Goal: Find specific page/section: Find specific page/section

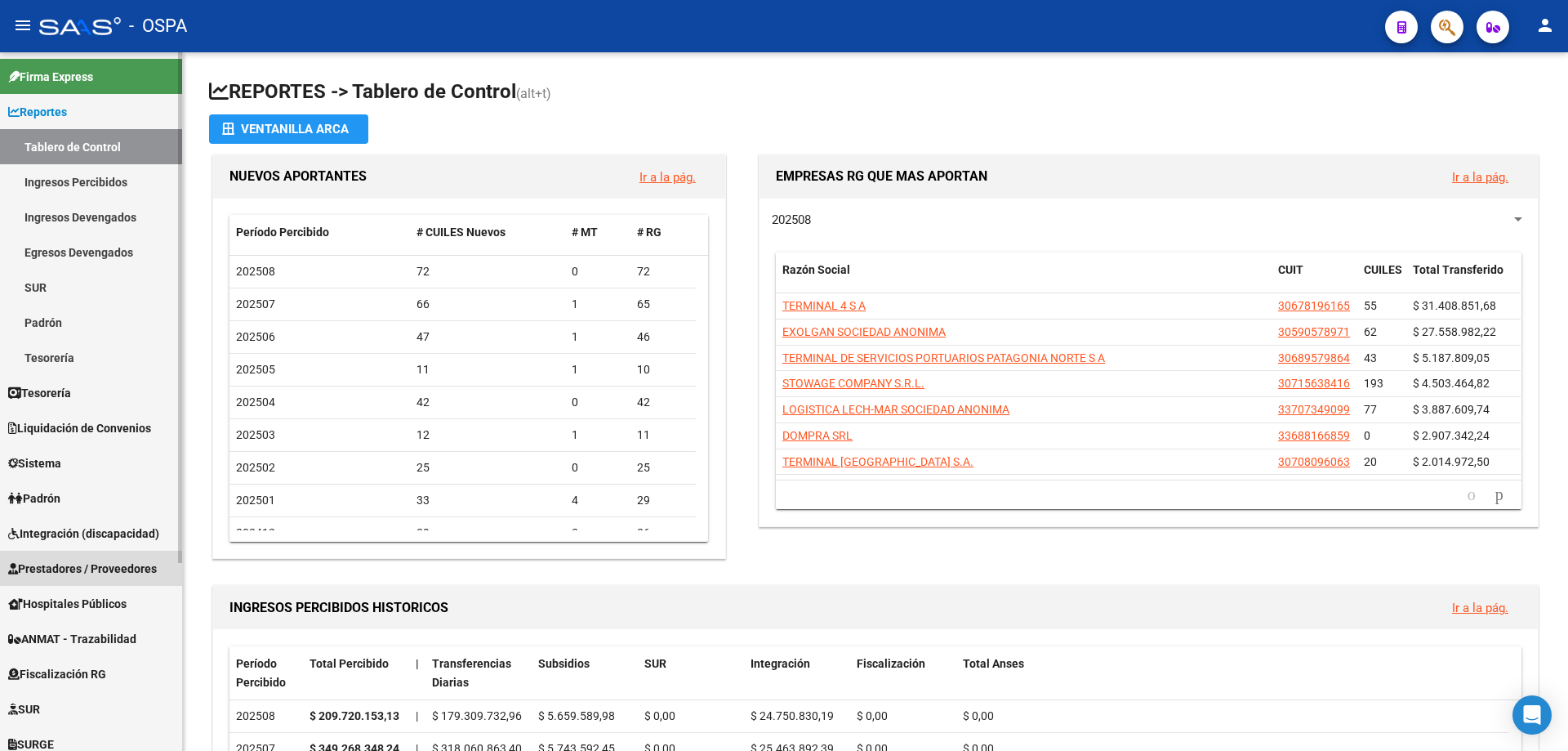
click at [63, 575] on span "Prestadores / Proveedores" at bounding box center [82, 568] width 148 height 18
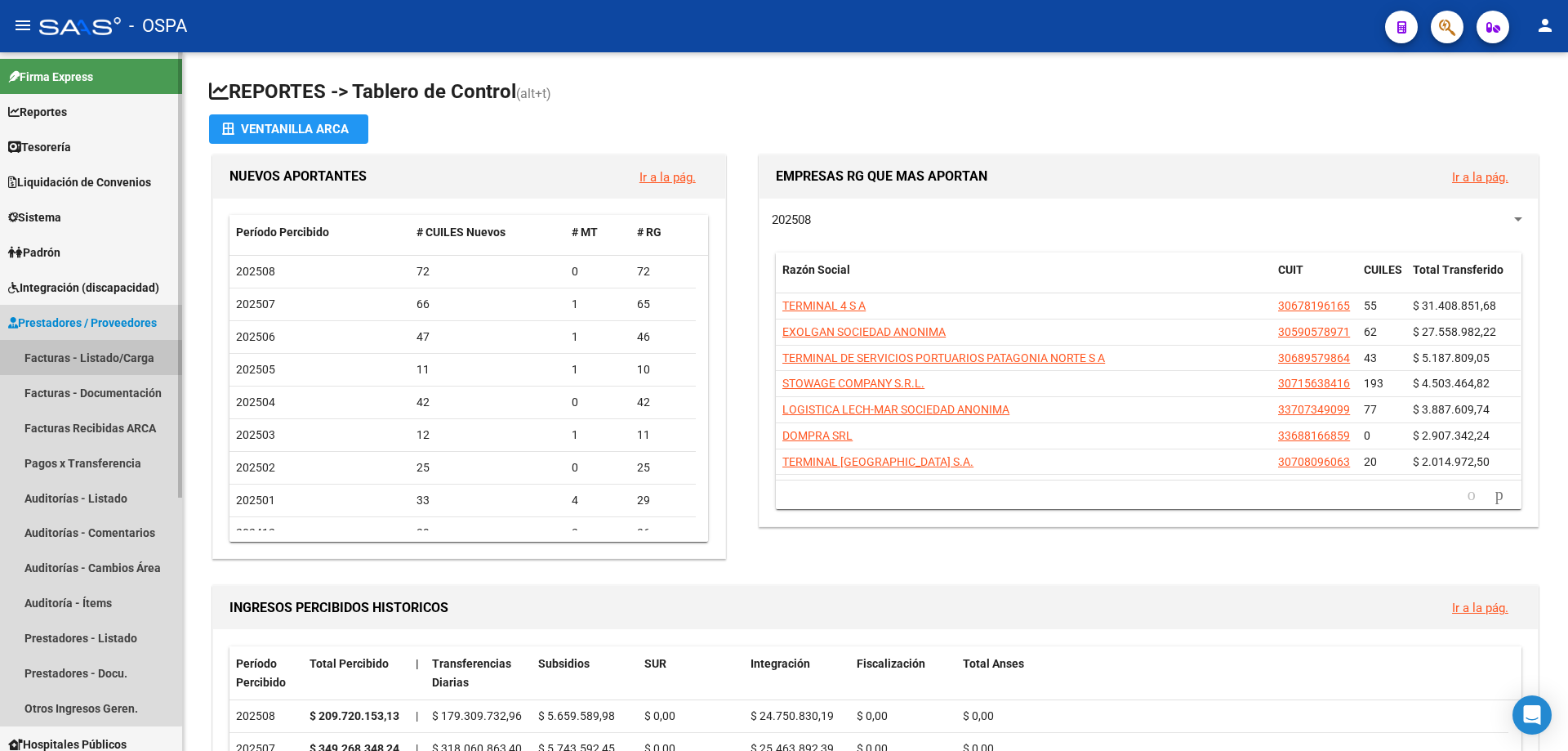
click at [57, 359] on link "Facturas - Listado/Carga" at bounding box center [90, 357] width 182 height 35
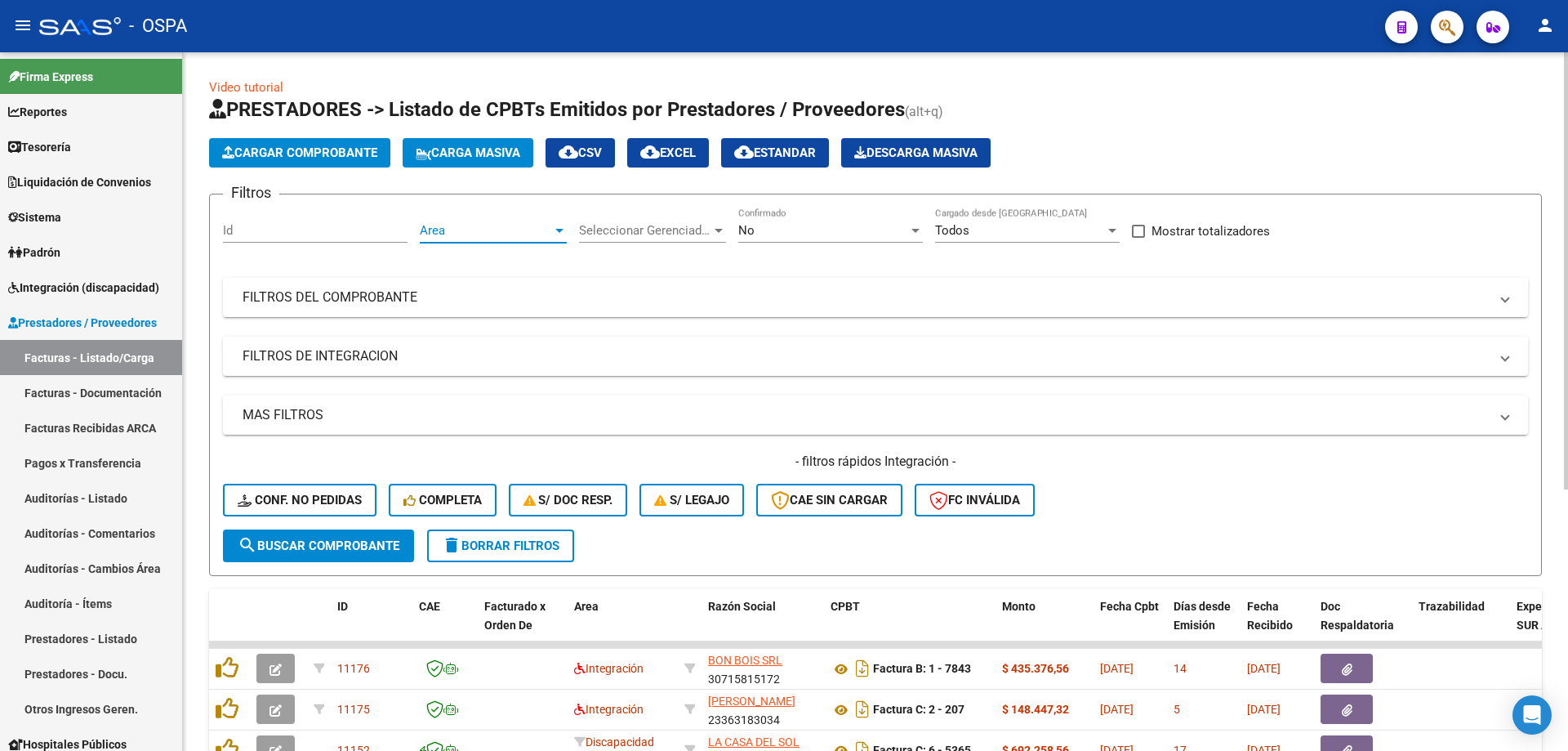
click at [457, 232] on span "Area" at bounding box center [485, 230] width 132 height 14
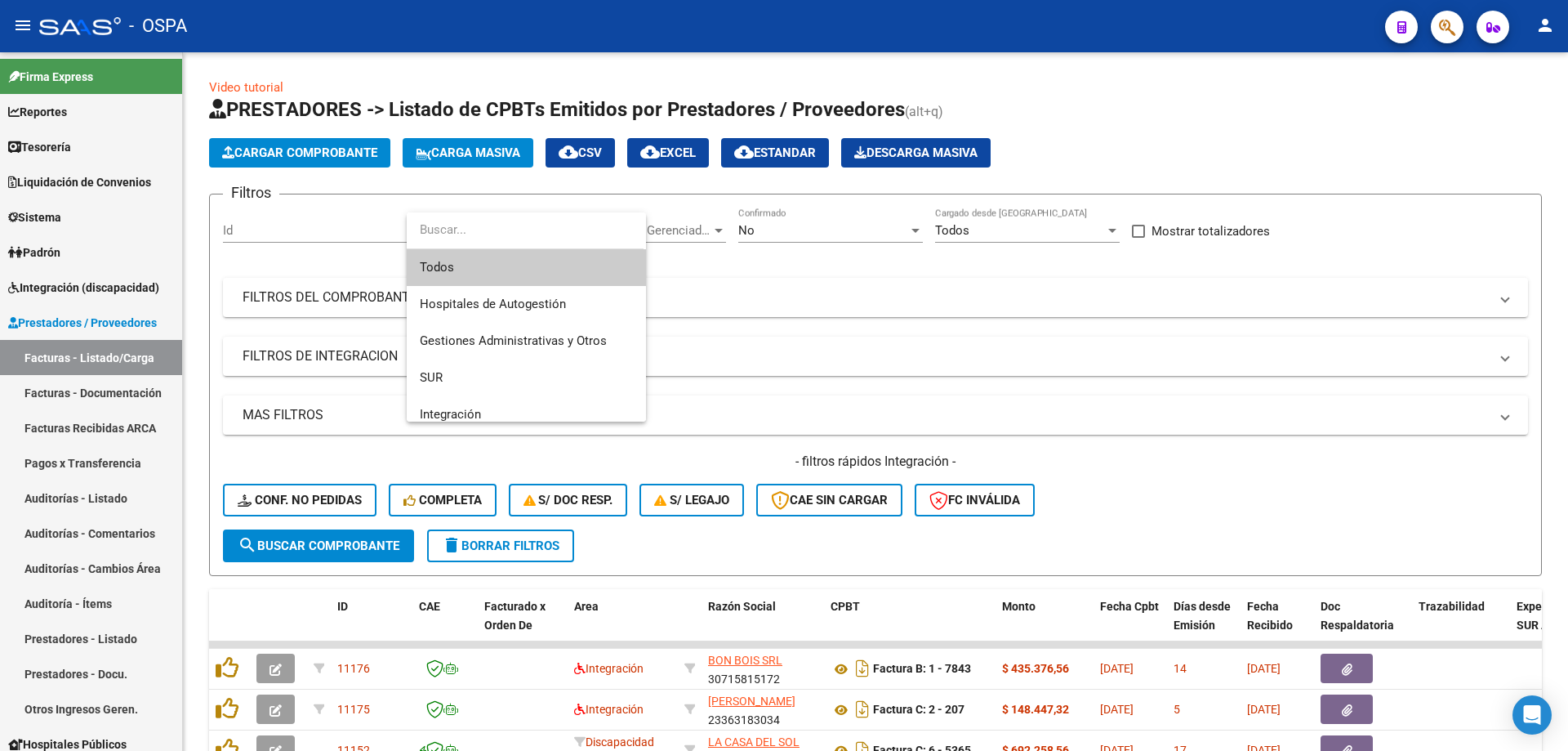
click at [467, 271] on span "Todos" at bounding box center [526, 268] width 213 height 37
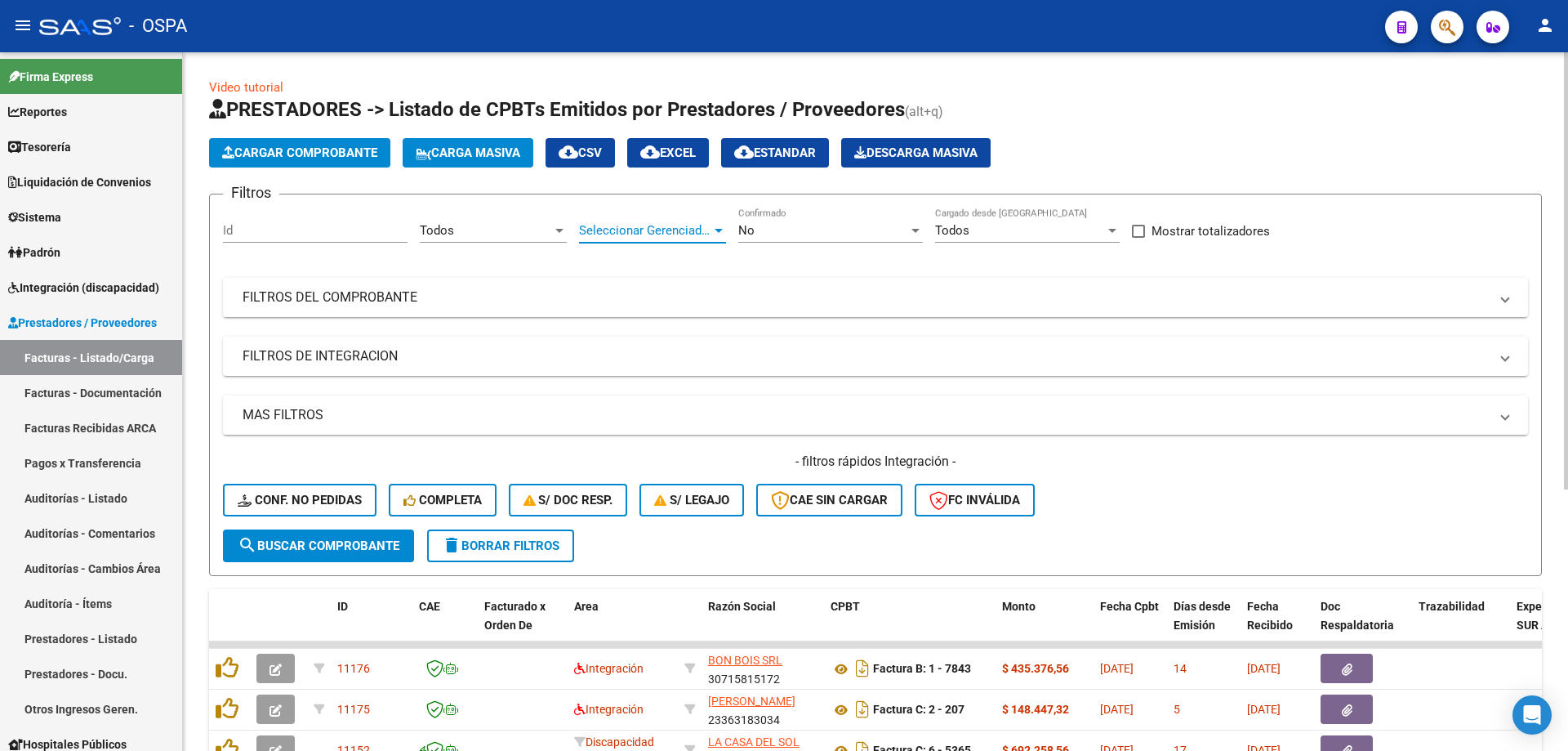
click at [638, 229] on span "Seleccionar Gerenciador" at bounding box center [645, 230] width 132 height 14
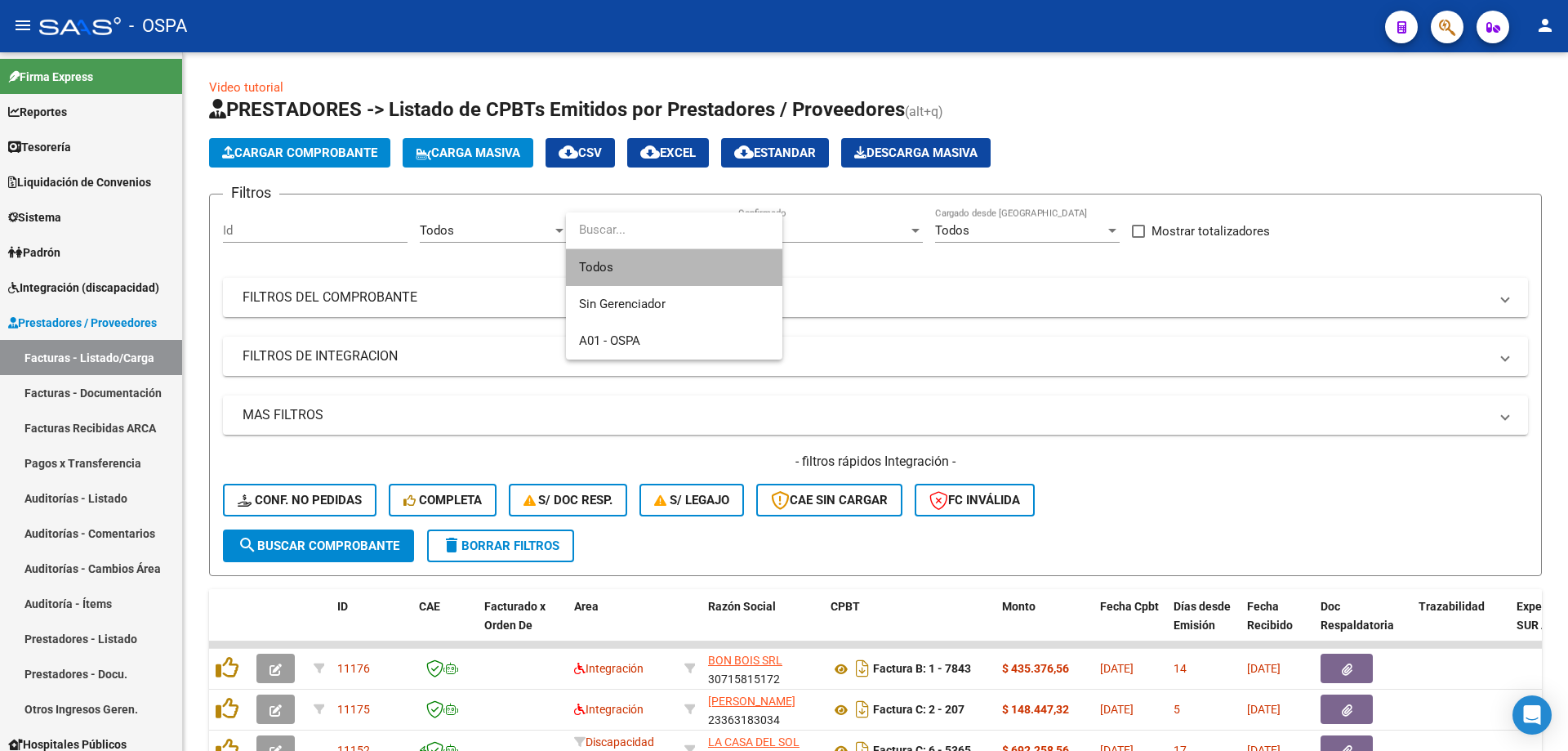
click at [638, 272] on span "Todos" at bounding box center [675, 268] width 191 height 37
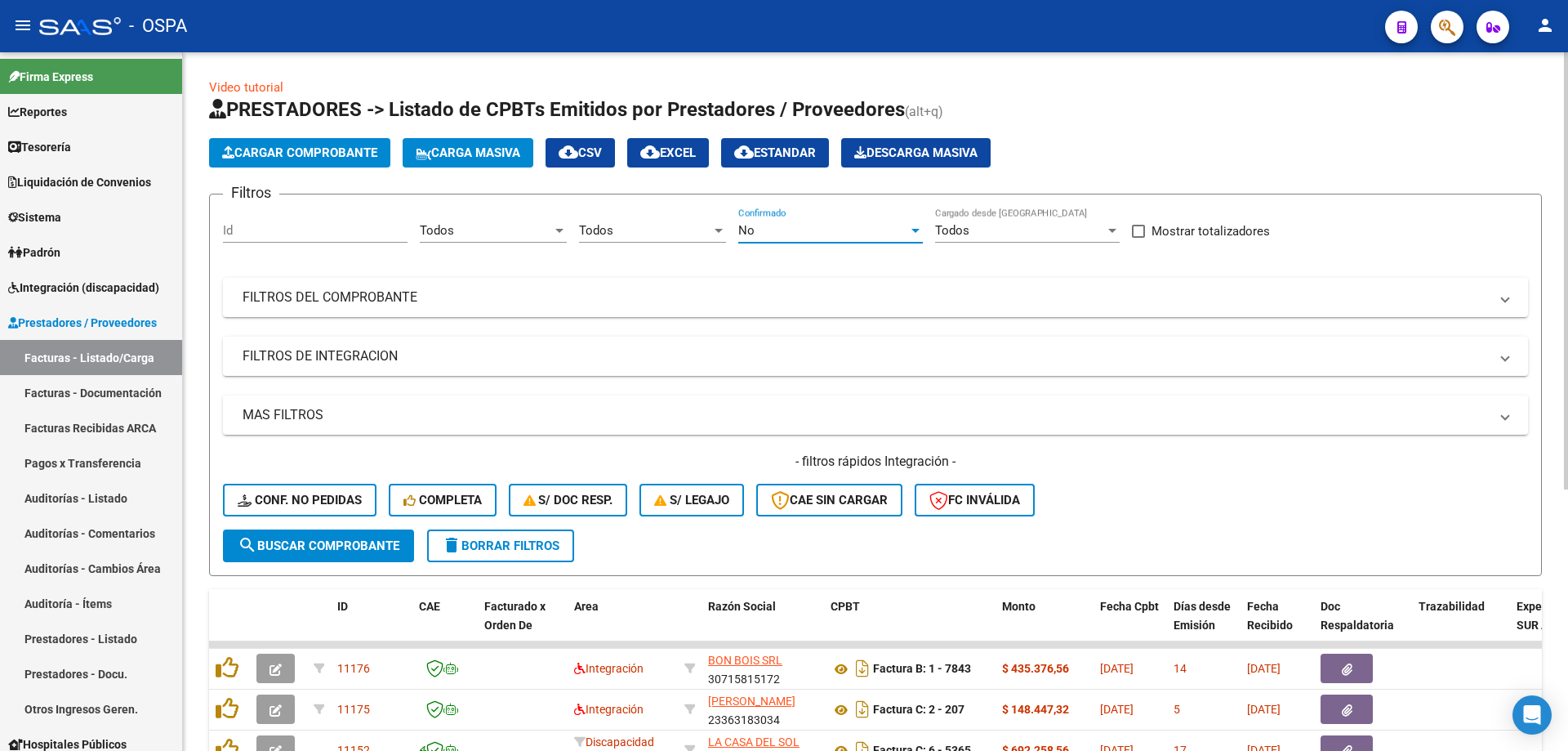
click at [871, 228] on div "No" at bounding box center [823, 230] width 169 height 14
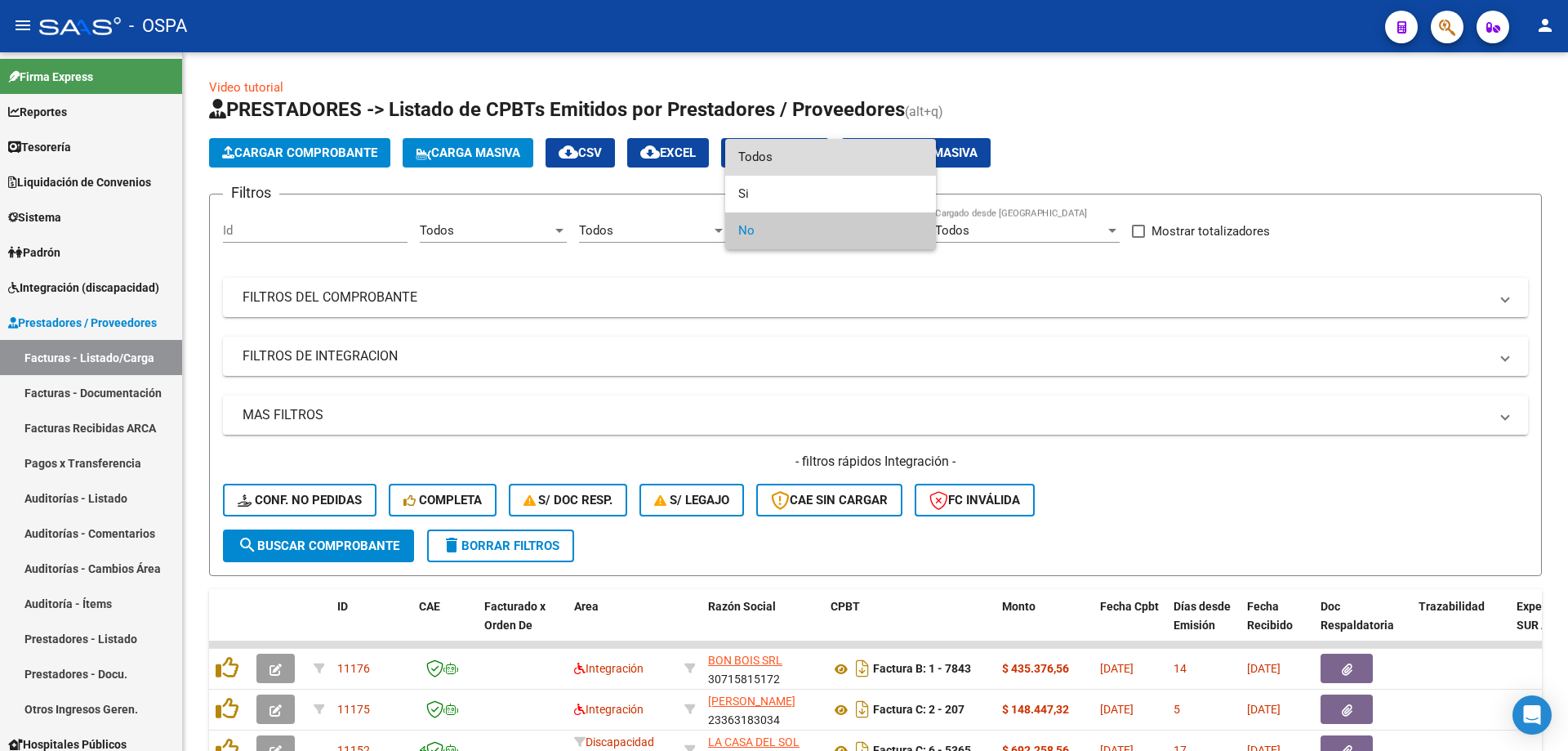
click at [795, 162] on span "Todos" at bounding box center [831, 157] width 185 height 37
